Goal: Check status: Check status

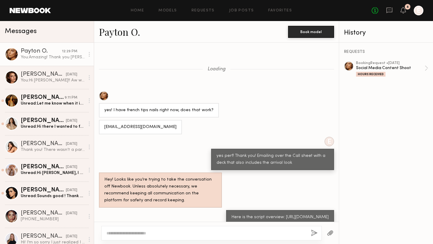
scroll to position [849, 0]
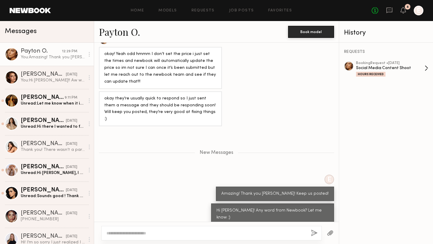
click at [385, 65] on div "Social Media Content Shoot" at bounding box center [390, 68] width 69 height 6
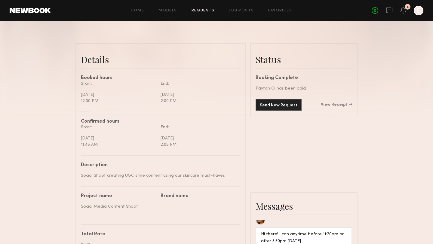
scroll to position [2585, 0]
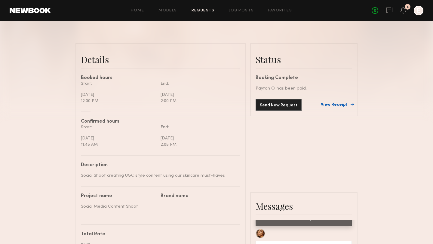
click at [351, 106] on link "View Receipt" at bounding box center [336, 105] width 31 height 4
